Goal: Transaction & Acquisition: Download file/media

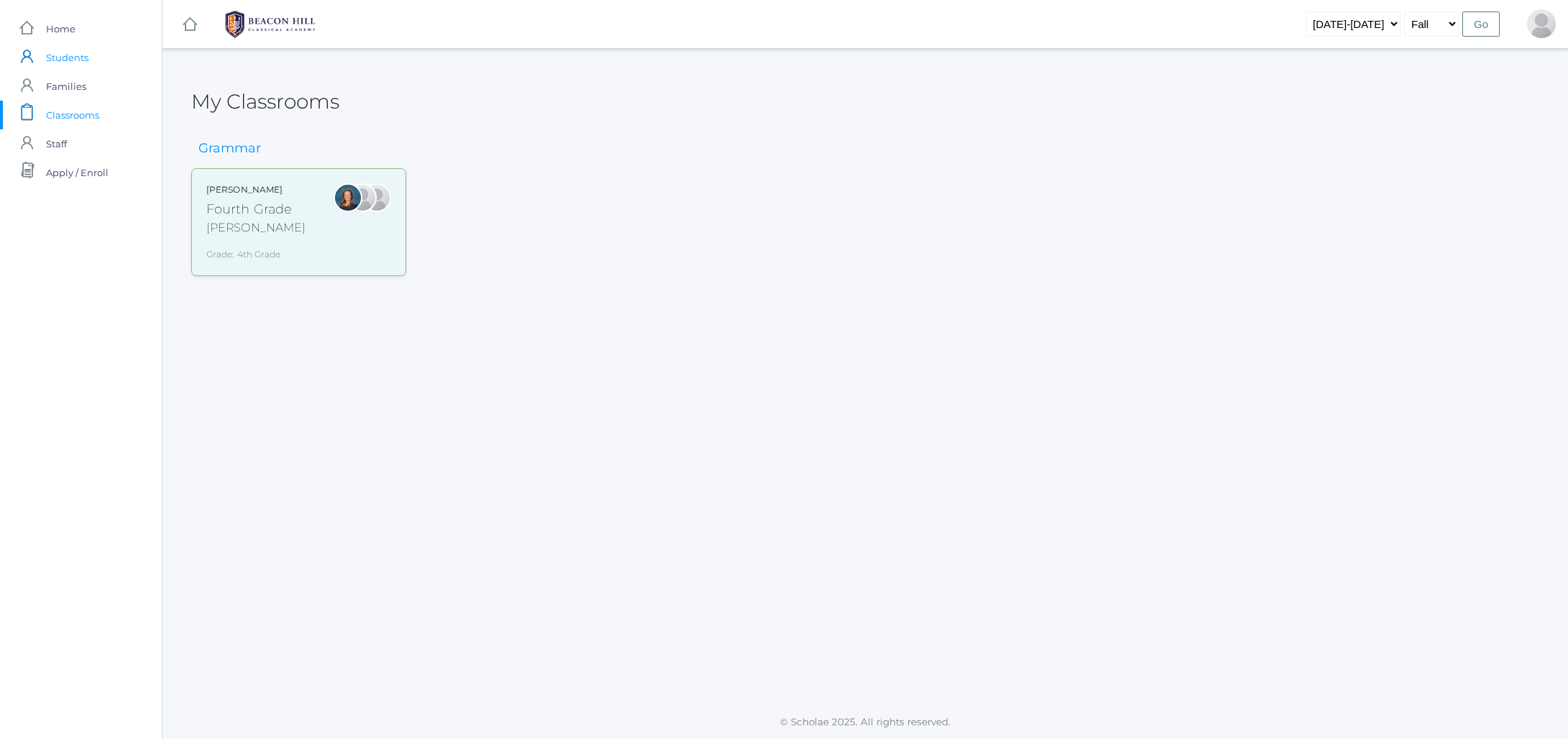
click at [82, 64] on span "Students" at bounding box center [67, 57] width 42 height 29
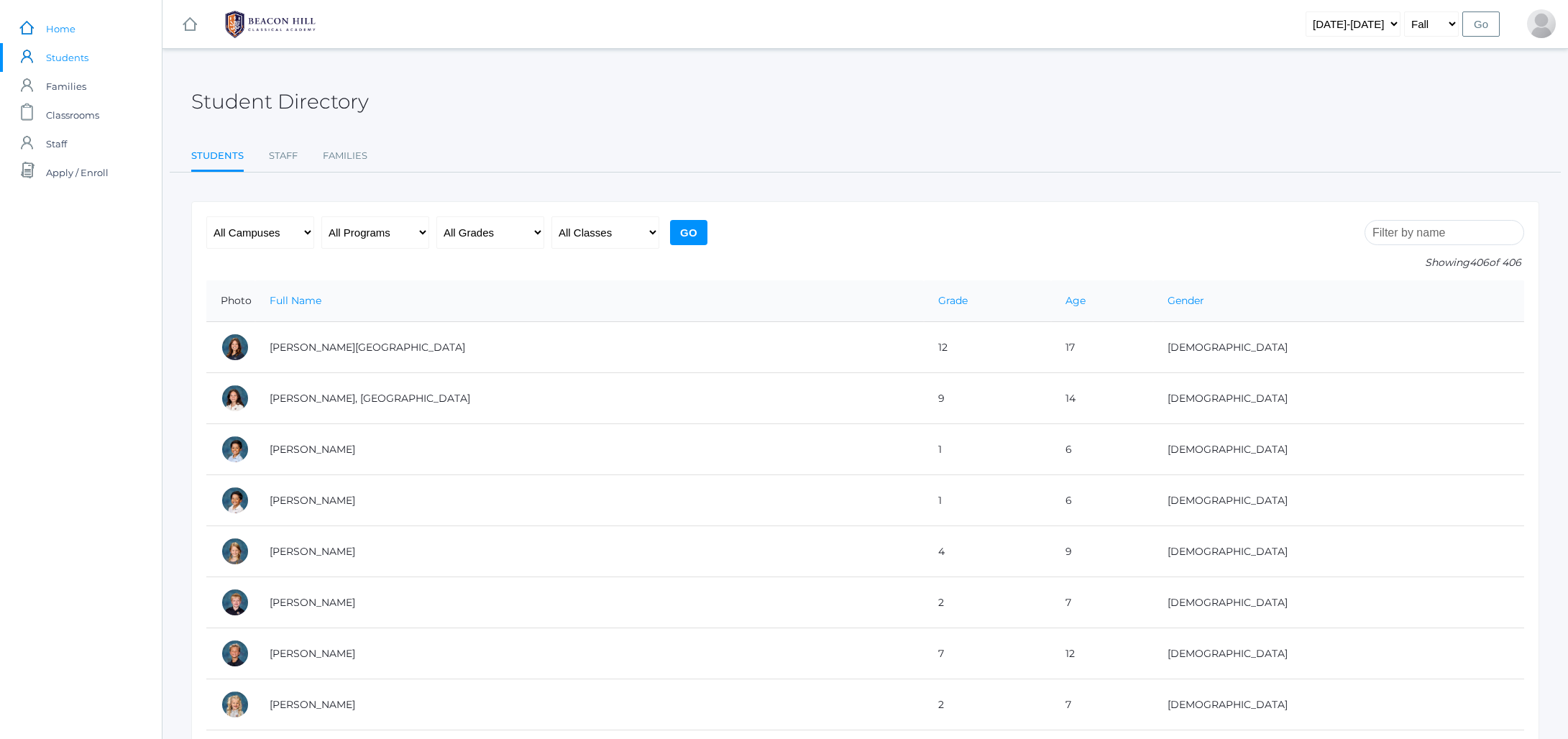
click at [56, 28] on span "Home" at bounding box center [61, 29] width 30 height 29
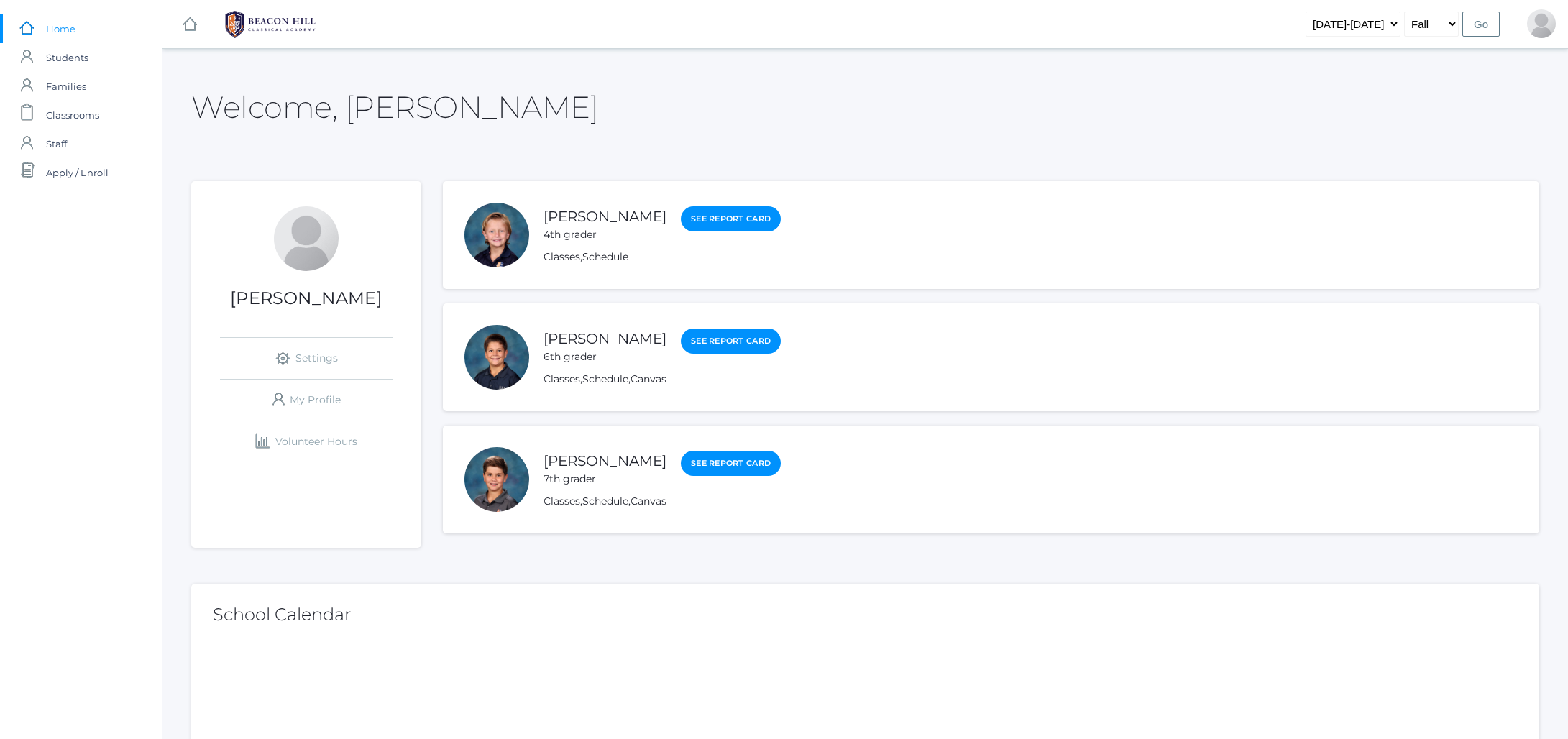
click at [565, 263] on div "Classes , Schedule" at bounding box center [662, 256] width 237 height 15
click at [563, 260] on link "Classes" at bounding box center [562, 256] width 37 height 14
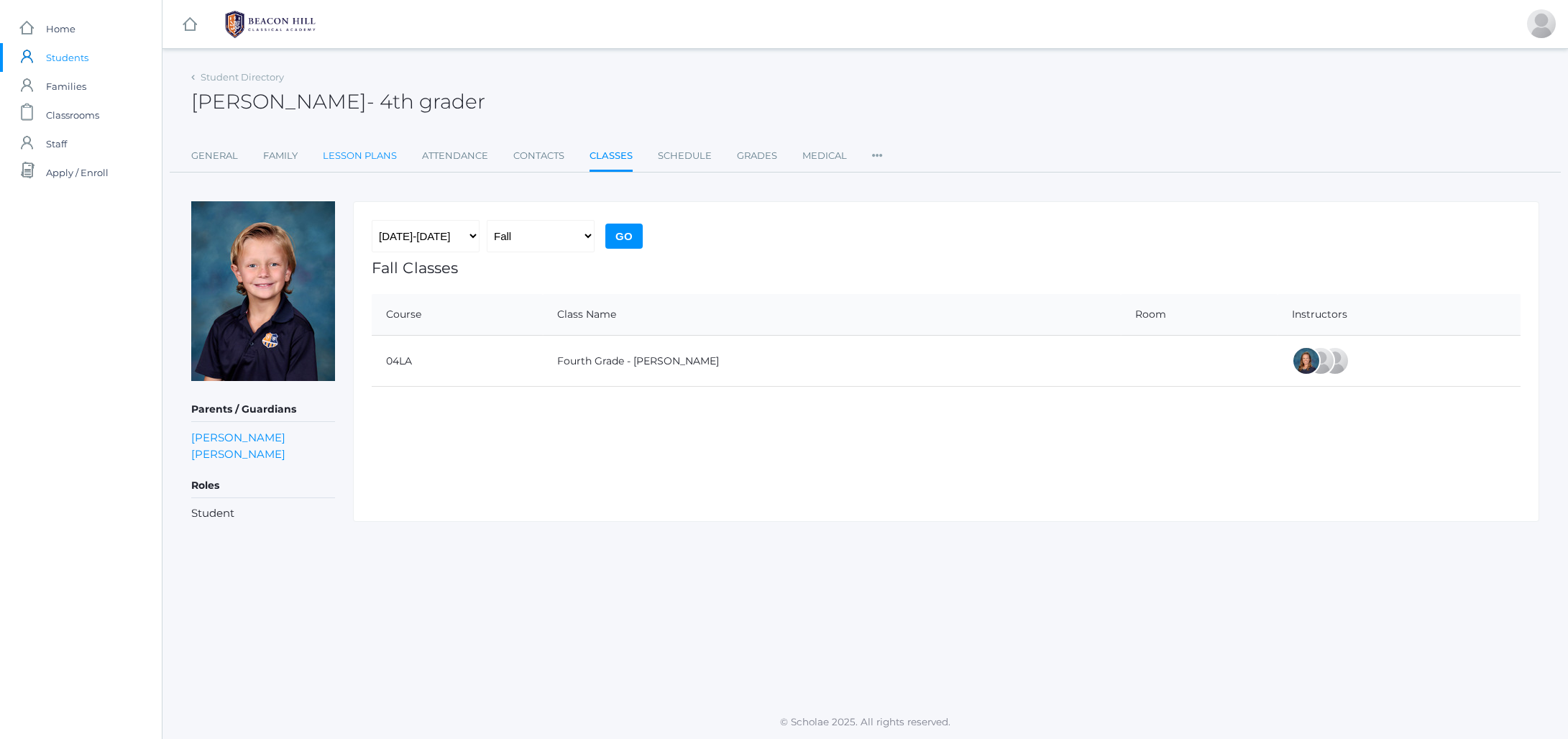
click at [338, 151] on link "Lesson Plans" at bounding box center [360, 155] width 74 height 29
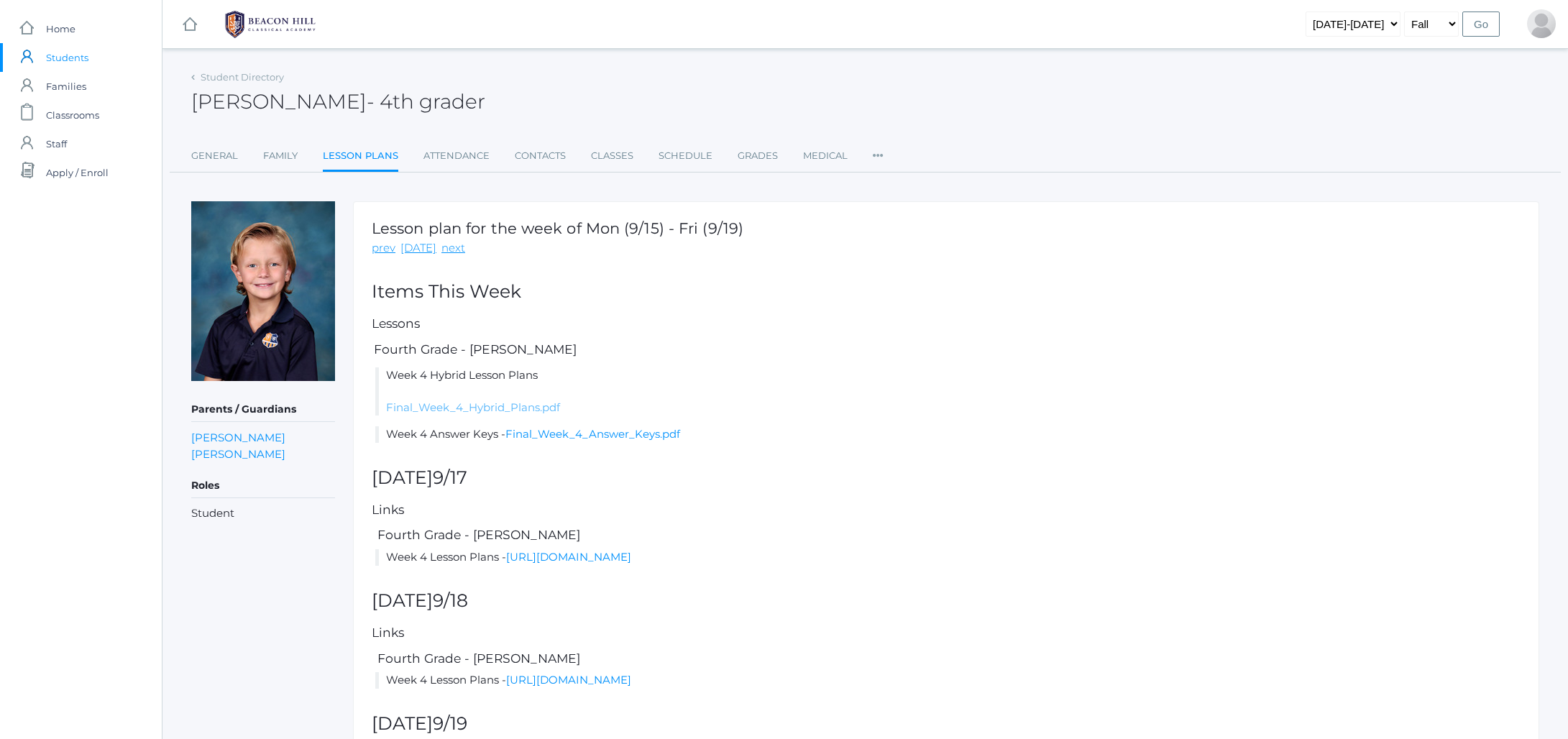
click at [483, 408] on link "Final_Week_4_Hybrid_Plans.pdf" at bounding box center [473, 407] width 174 height 14
click at [452, 405] on link "Final_Week_4_Hybrid_Plans.pdf" at bounding box center [473, 407] width 174 height 14
